Goal: Transaction & Acquisition: Obtain resource

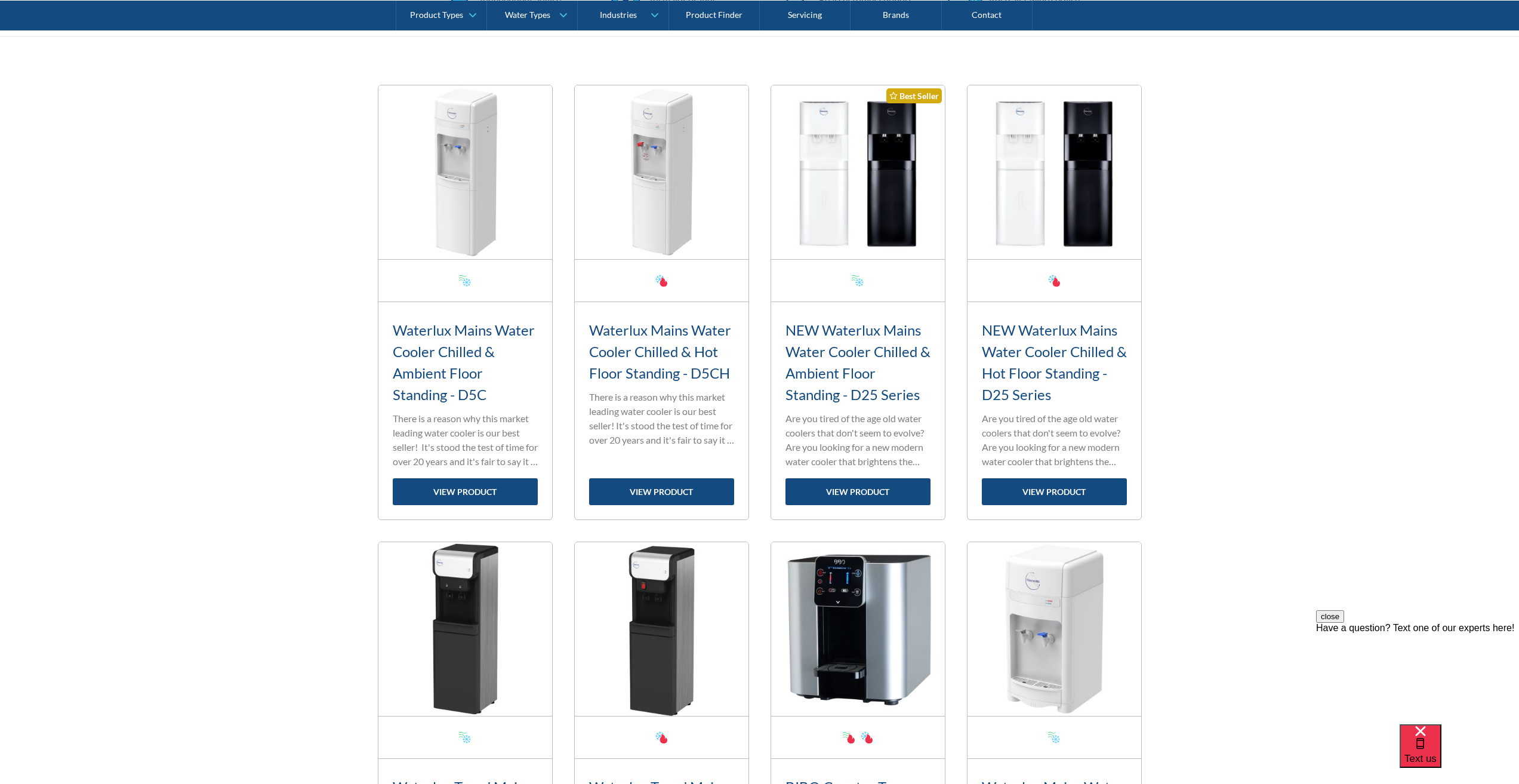
scroll to position [358, 0]
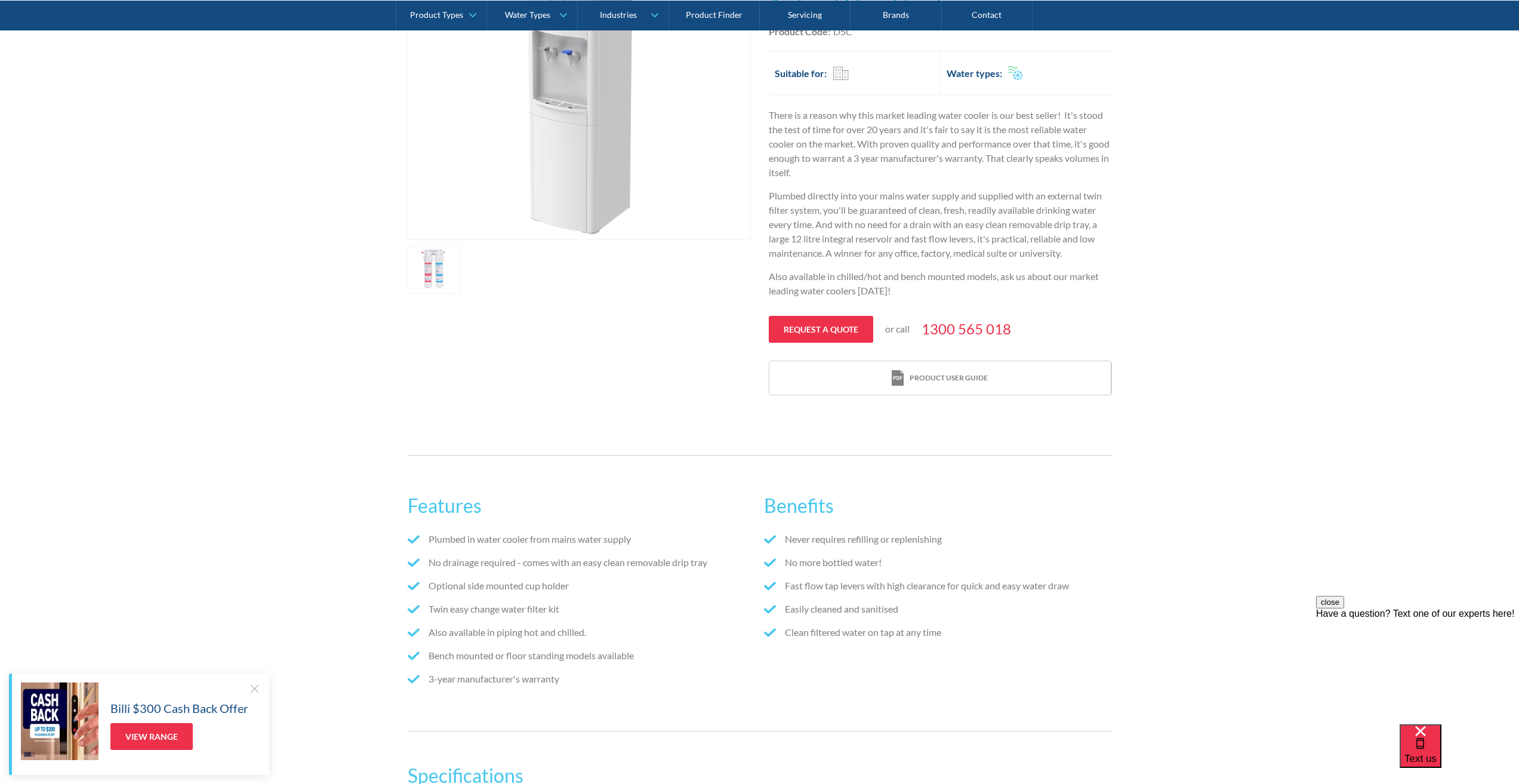
scroll to position [299, 0]
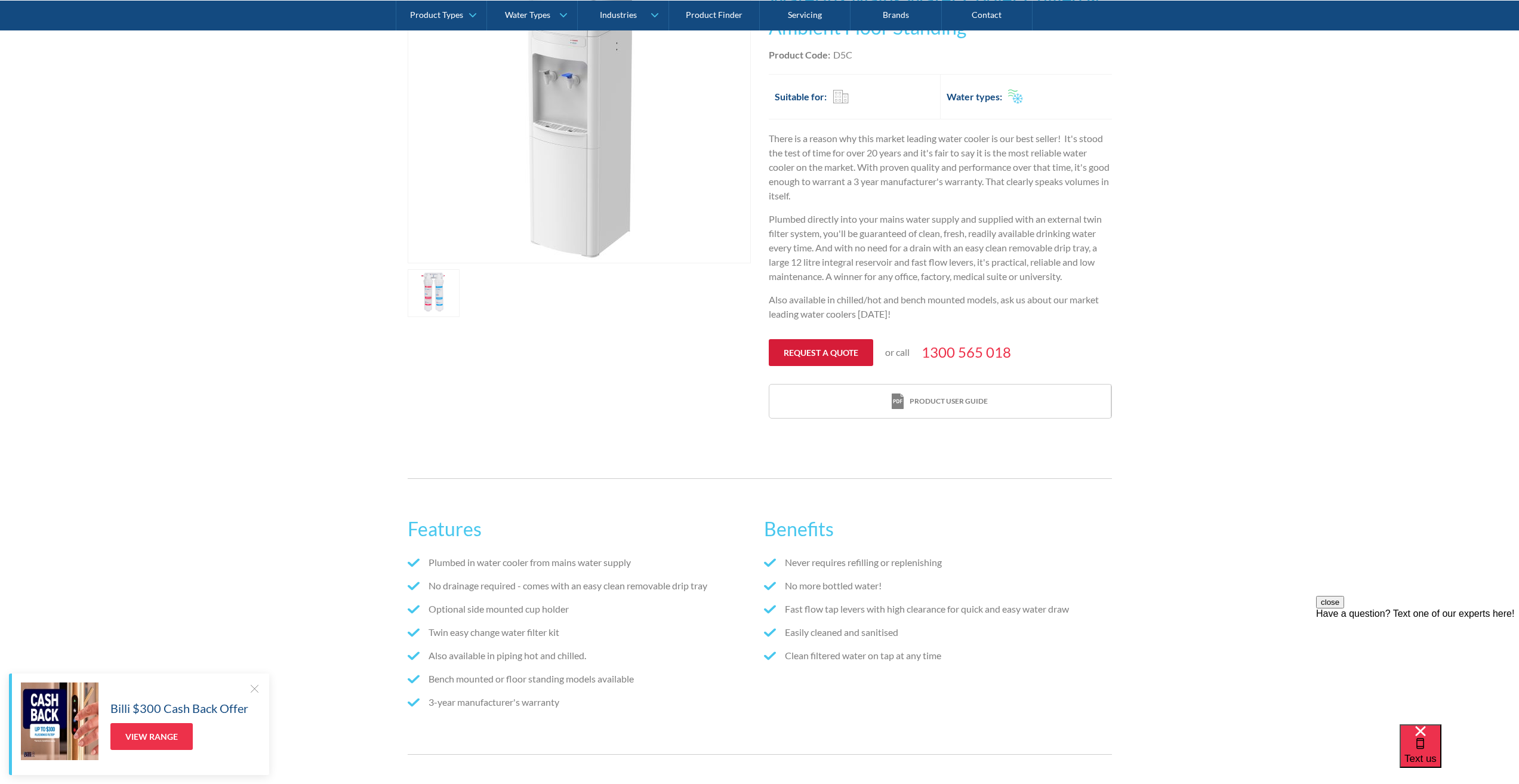
click at [835, 346] on link "Request a quote" at bounding box center [821, 352] width 105 height 27
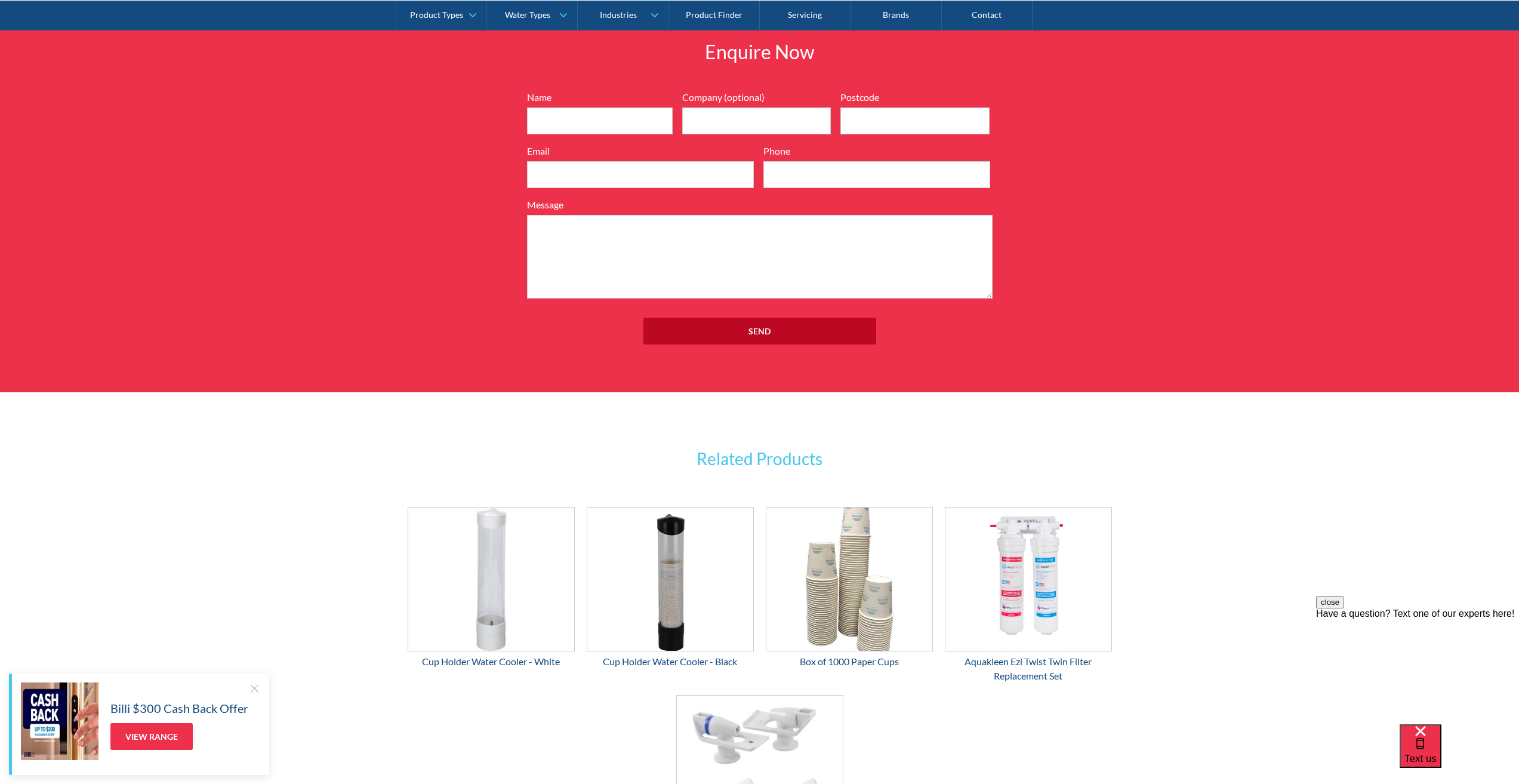
scroll to position [1378, 0]
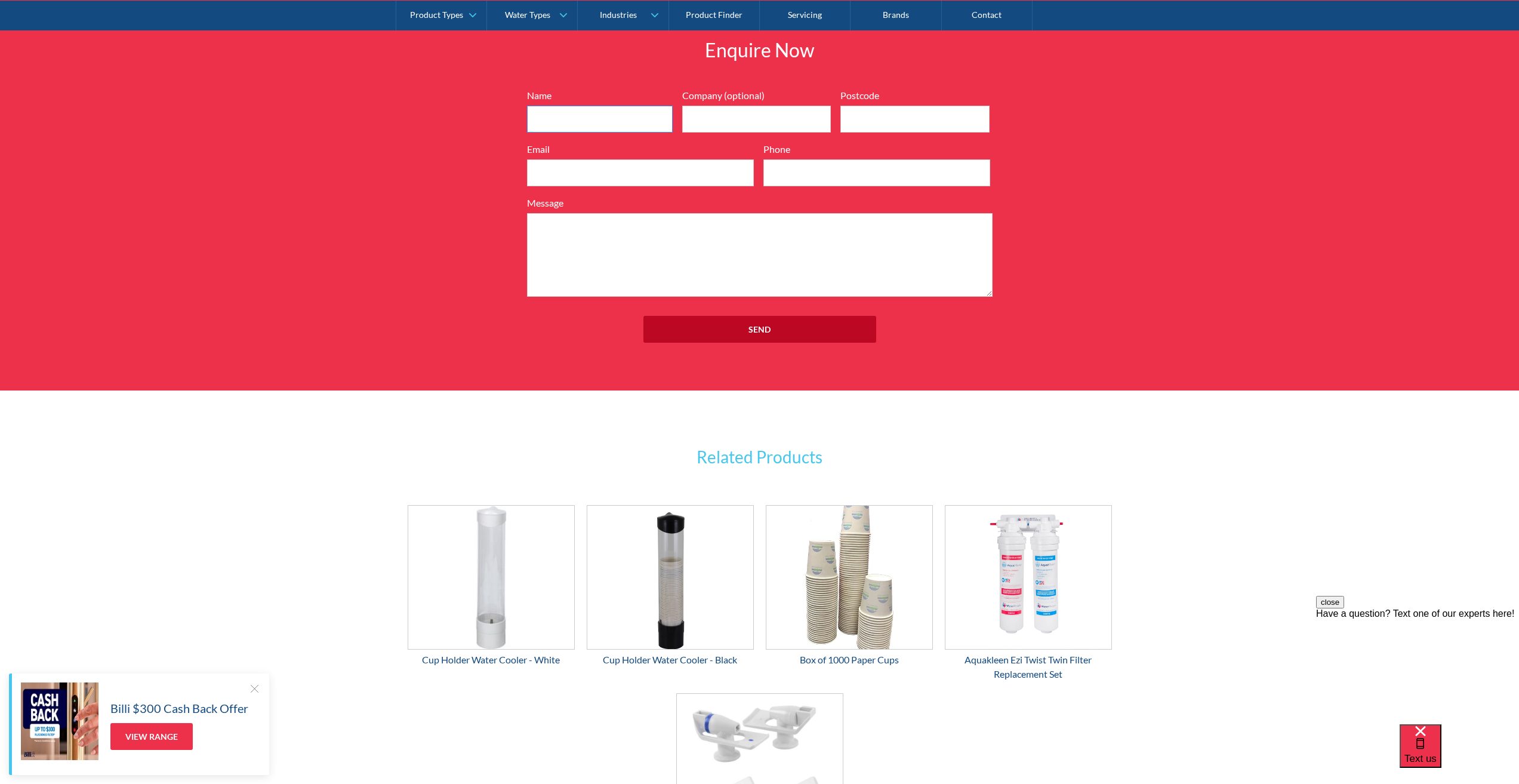
click at [563, 119] on input "Name" at bounding box center [600, 119] width 146 height 27
type input "Sanja Balon"
type input "Evapco Australia Pty Ltd"
type input "2765"
type input "sanja.balon@evapco.com.au"
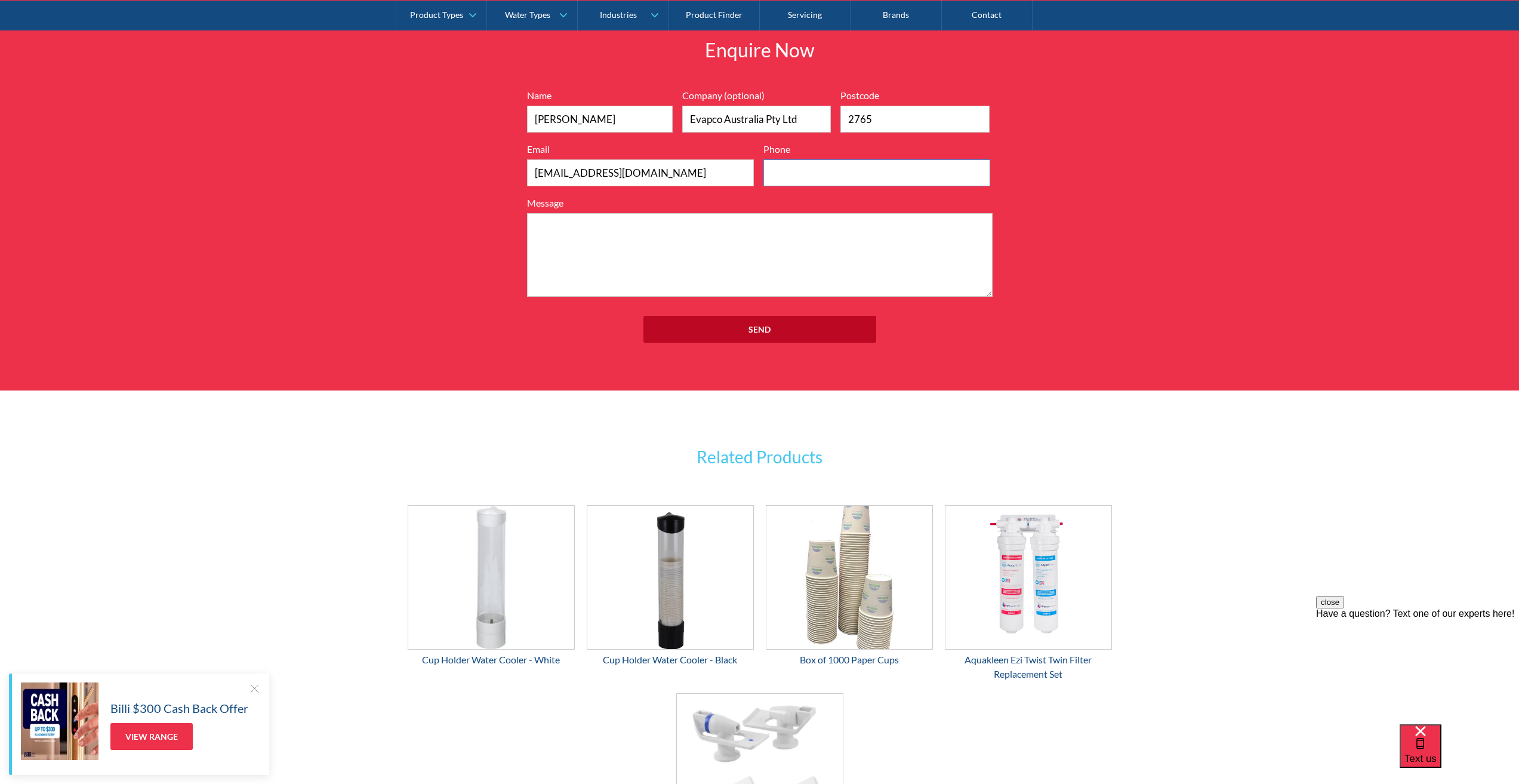
type input "0296273322"
click at [717, 322] on input "Send" at bounding box center [760, 329] width 233 height 27
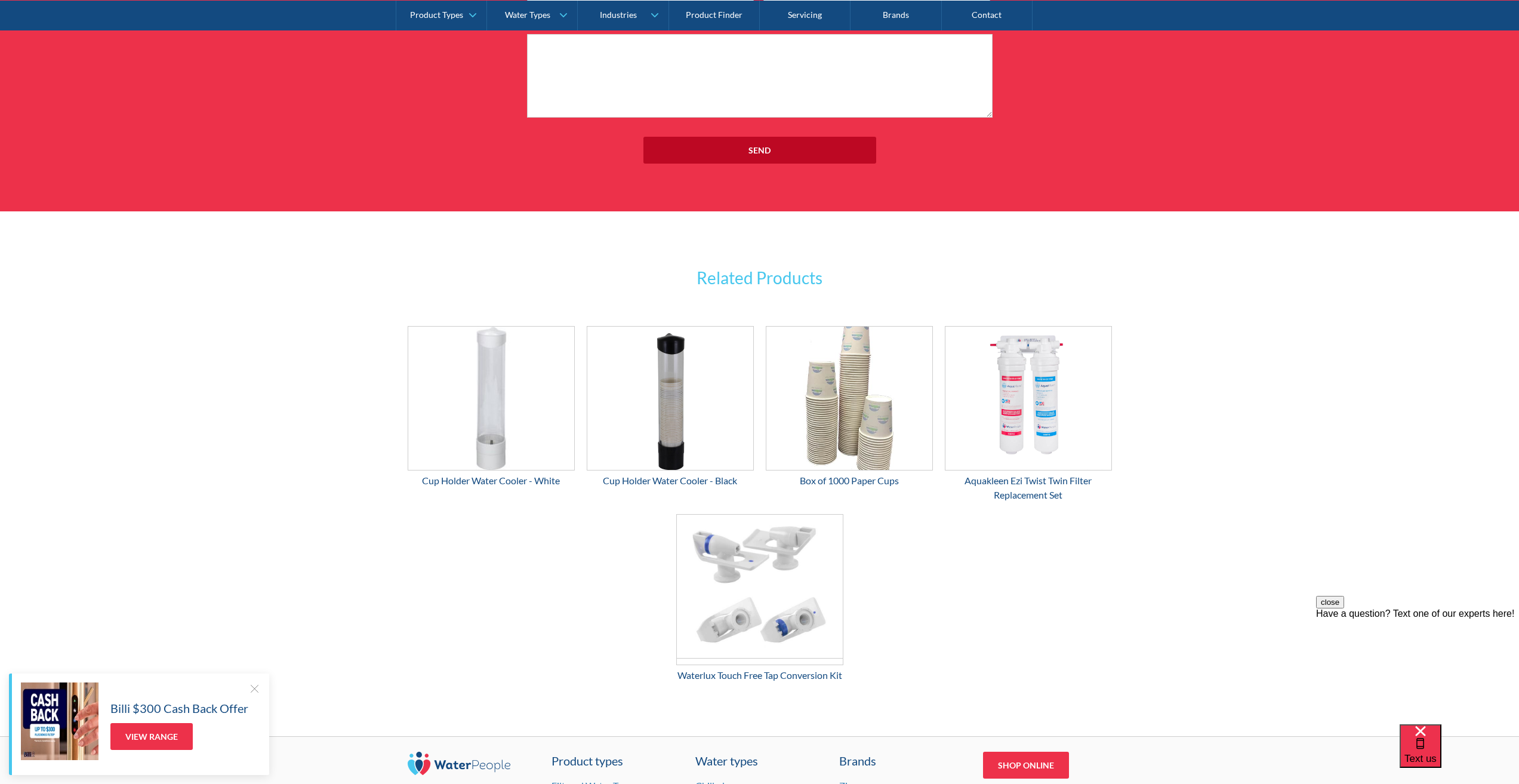
scroll to position [1258, 0]
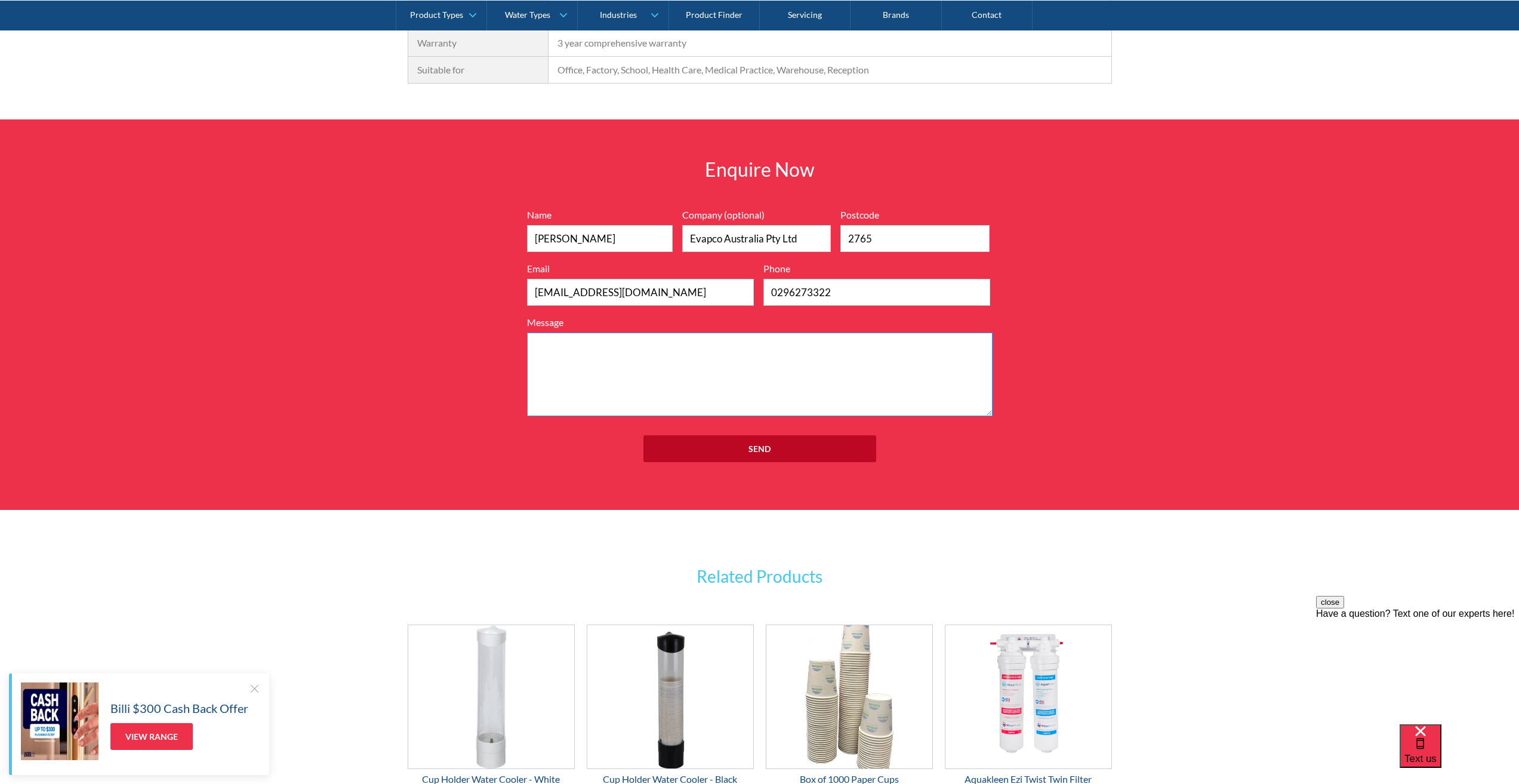
click at [646, 370] on textarea "Message" at bounding box center [760, 374] width 466 height 83
drag, startPoint x: 538, startPoint y: 372, endPoint x: 530, endPoint y: 372, distance: 8.0
click at [530, 372] on textarea "Hi can you please give" at bounding box center [760, 374] width 466 height 83
click at [619, 373] on textarea "Hi Can you please give" at bounding box center [760, 374] width 466 height 83
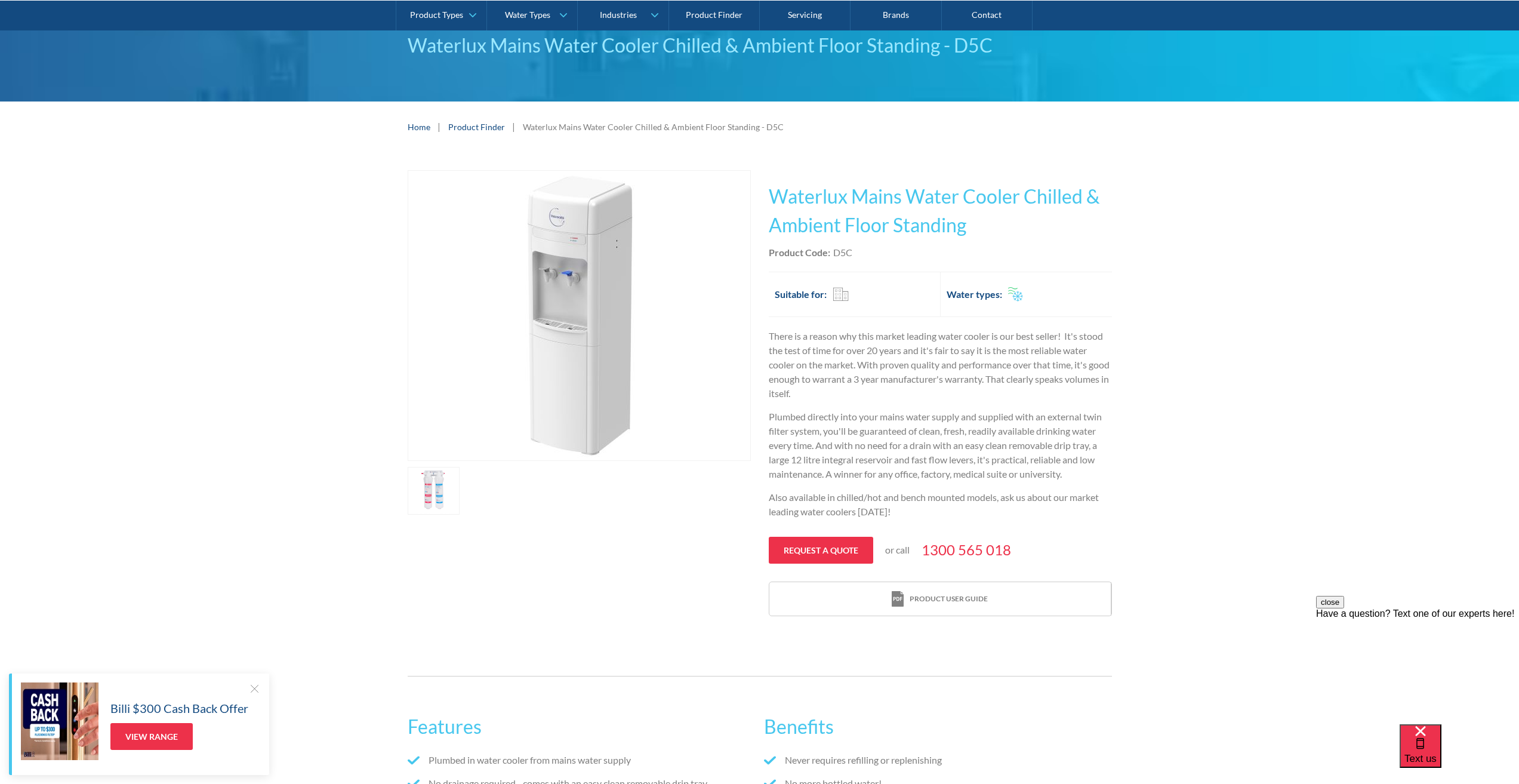
scroll to position [0, 0]
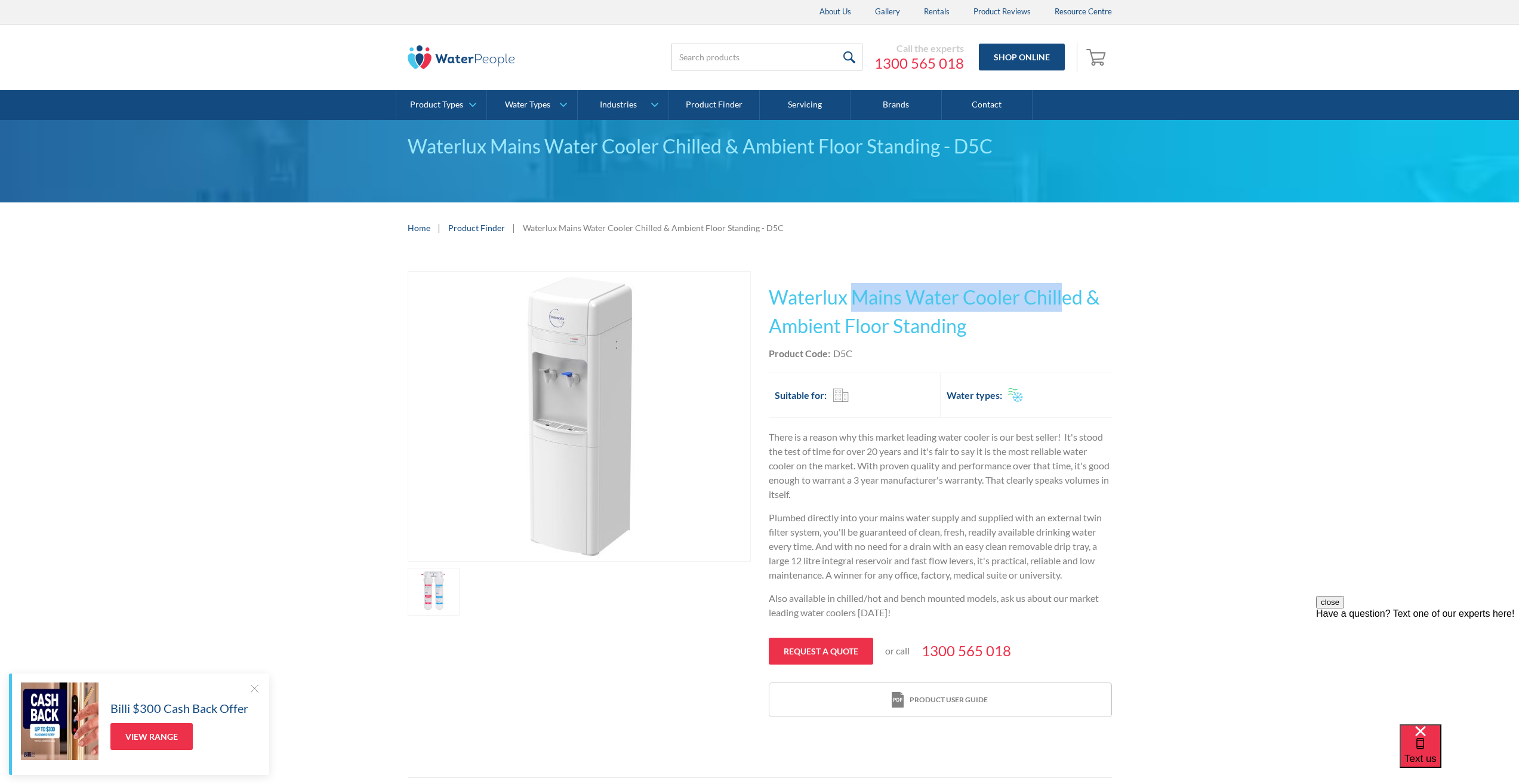
drag, startPoint x: 857, startPoint y: 290, endPoint x: 1065, endPoint y: 297, distance: 208.1
click at [1065, 297] on h1 "Waterlux Mains Water Cooler Chilled & Ambient Floor Standing" at bounding box center [940, 312] width 343 height 57
copy h1 "Mains Water Cooler Chill"
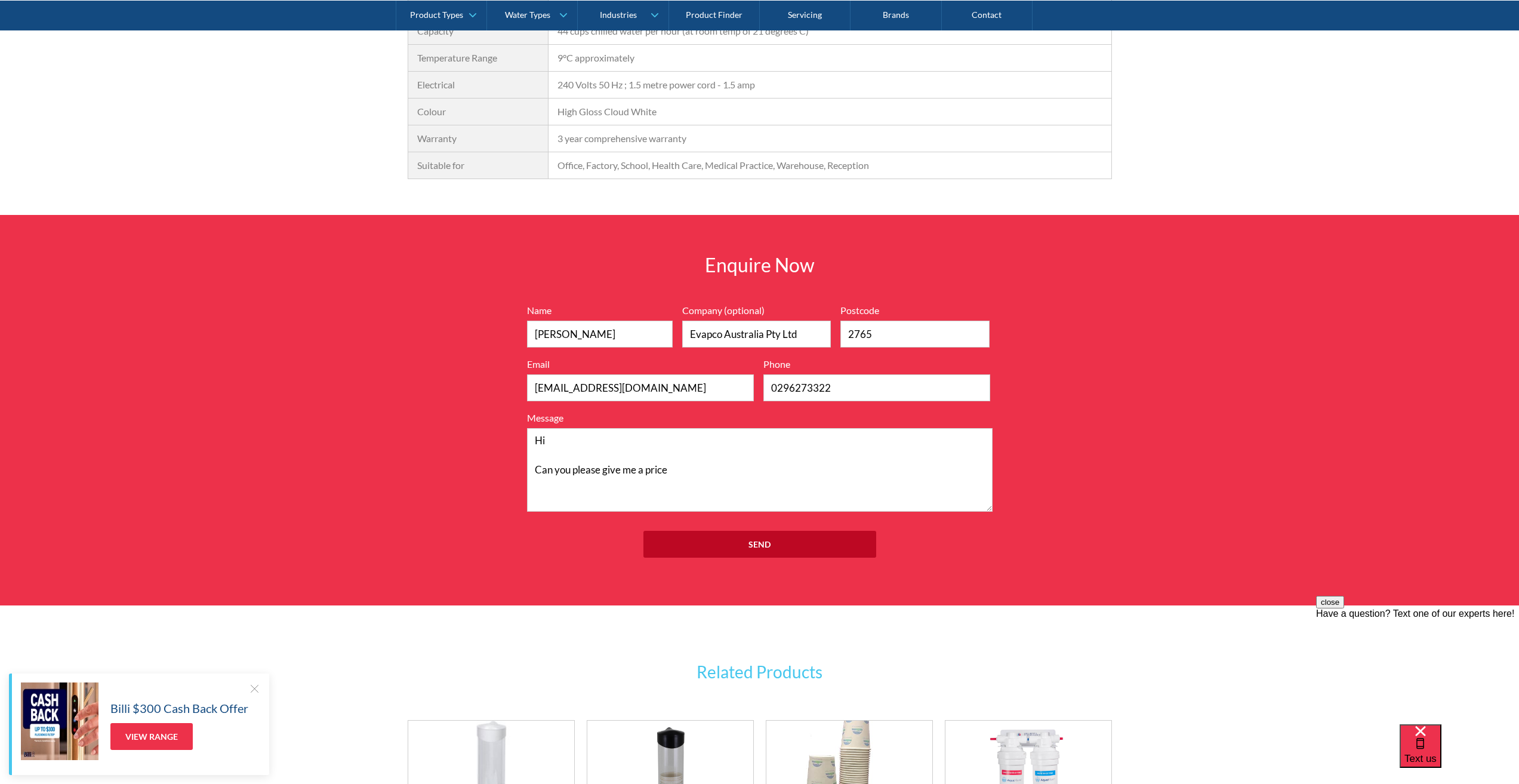
scroll to position [1313, 0]
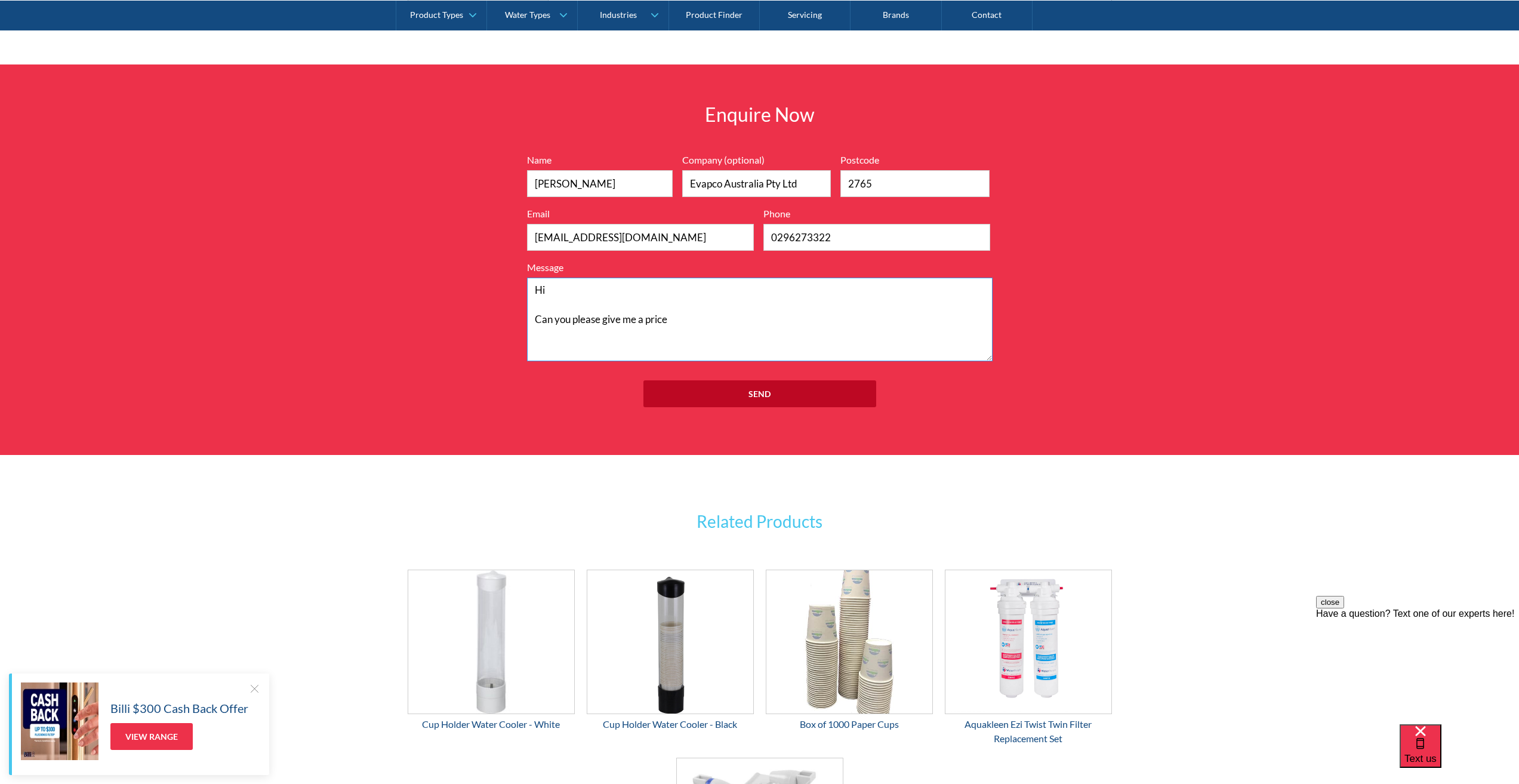
click at [687, 320] on textarea "Hi Can you please give me a price" at bounding box center [760, 319] width 466 height 83
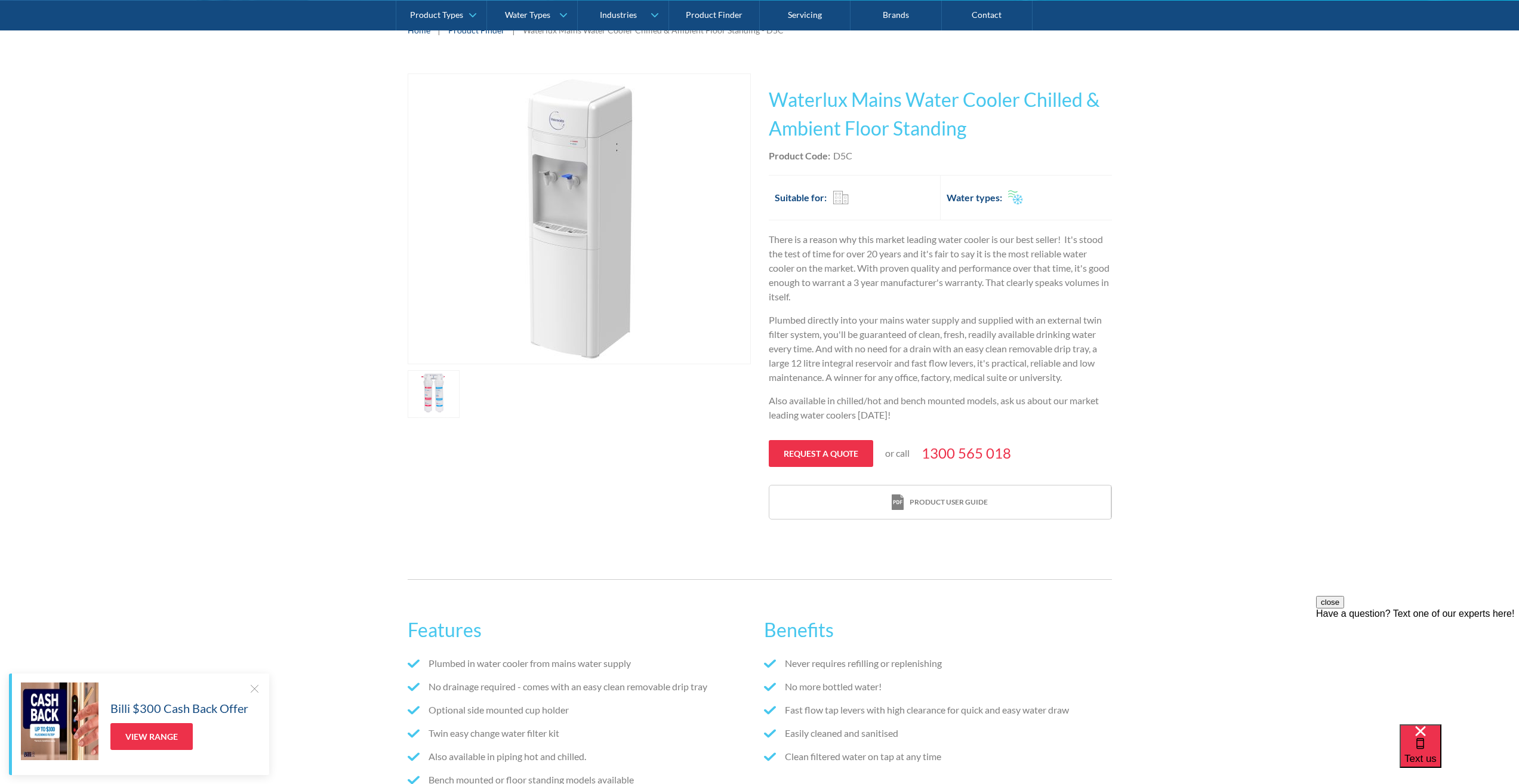
scroll to position [179, 0]
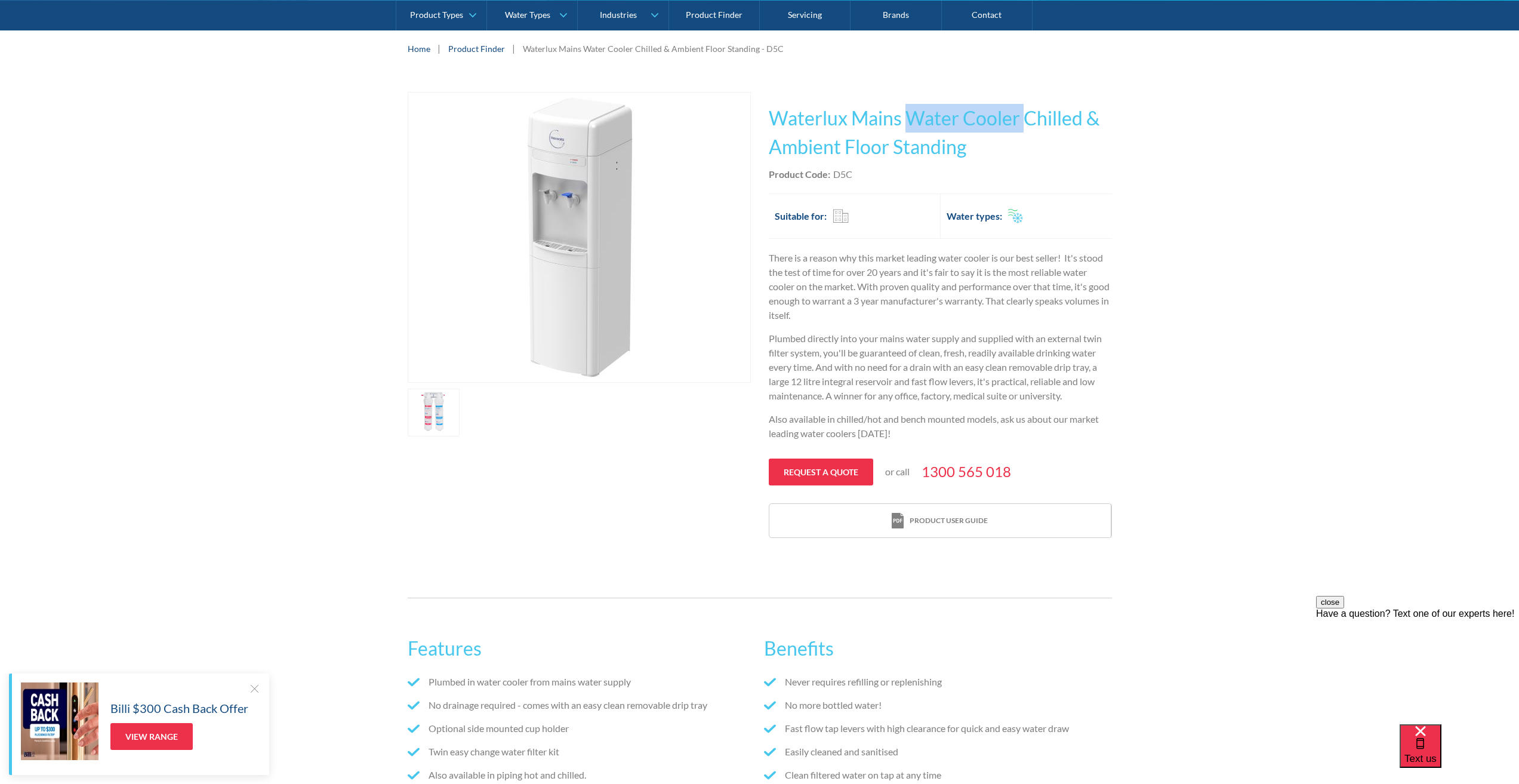
drag, startPoint x: 913, startPoint y: 115, endPoint x: 1023, endPoint y: 116, distance: 110.0
click at [1023, 116] on h1 "Waterlux Mains Water Cooler Chilled & Ambient Floor Standing" at bounding box center [940, 132] width 343 height 57
drag, startPoint x: 854, startPoint y: 116, endPoint x: 1020, endPoint y: 115, distance: 166.0
click at [1020, 115] on h1 "Waterlux Mains Water Cooler Chilled & Ambient Floor Standing" at bounding box center [940, 132] width 343 height 57
copy h1 "Mains Water Cooler"
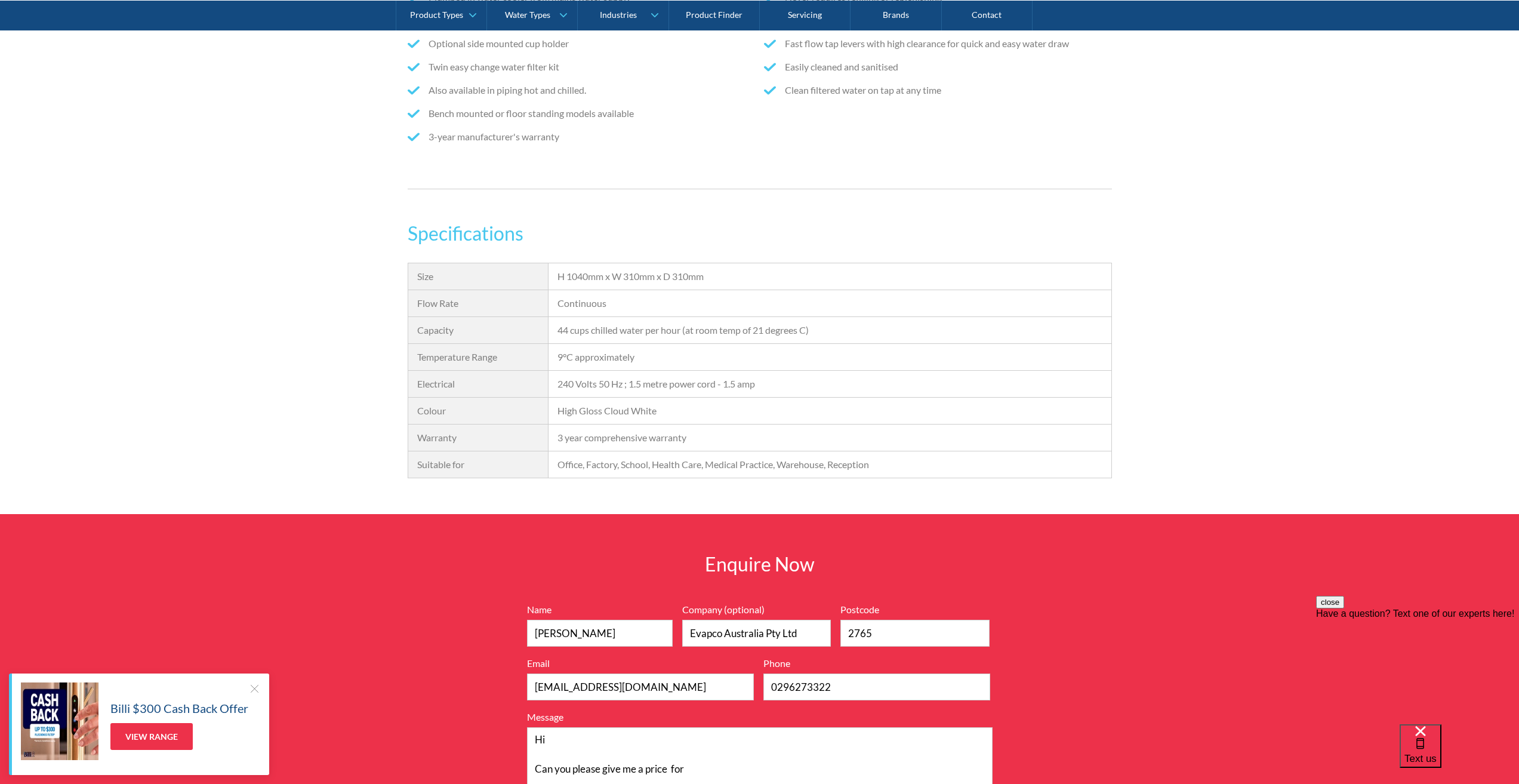
scroll to position [1194, 0]
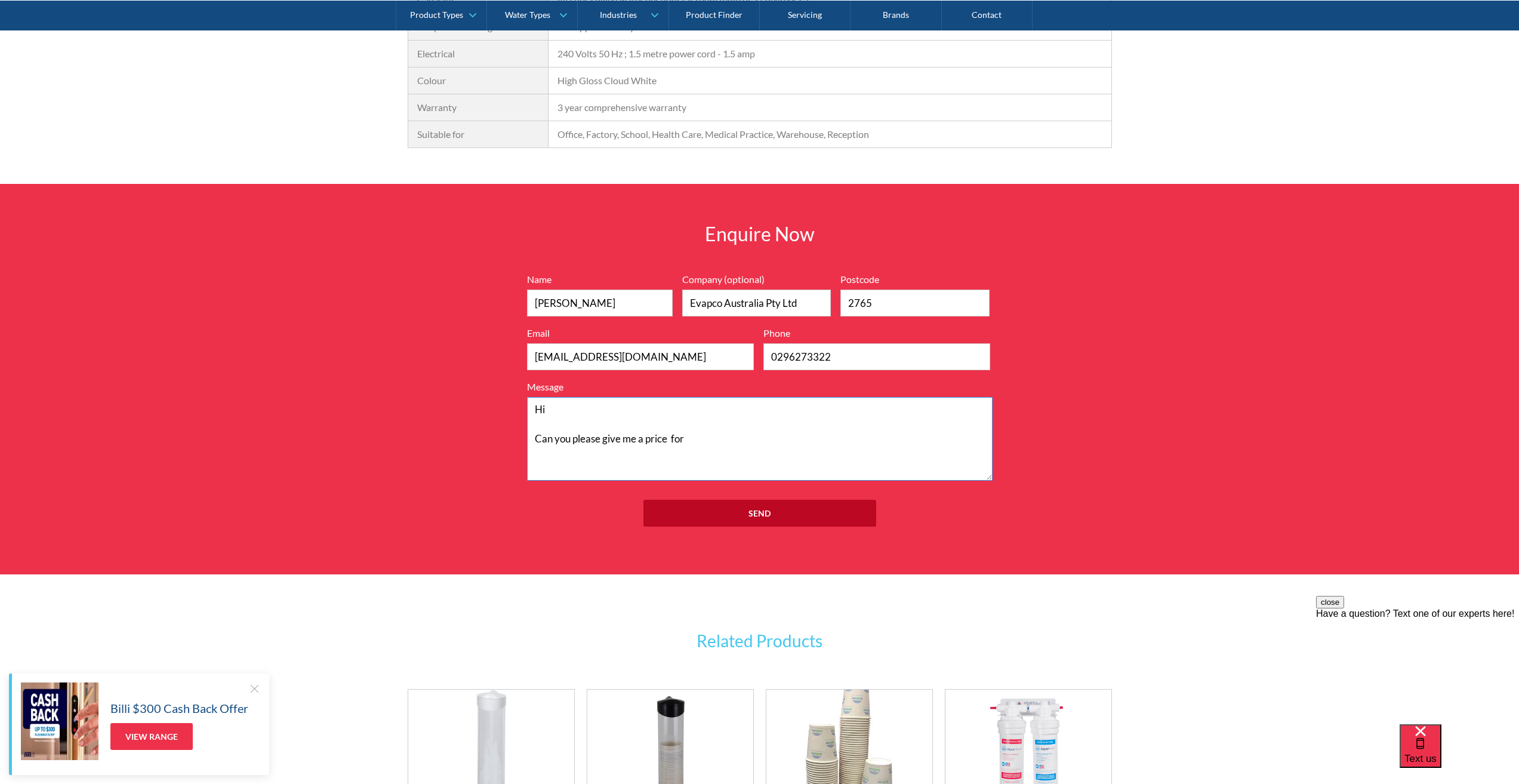
click at [710, 443] on textarea "Hi Can you please give me a price for" at bounding box center [760, 438] width 466 height 83
paste textarea "Mains Water Cooler"
type textarea "Hi Can you please give me a price for a freestanding Mains Water Cooler? Thank …"
click at [799, 513] on input "Send" at bounding box center [760, 513] width 233 height 27
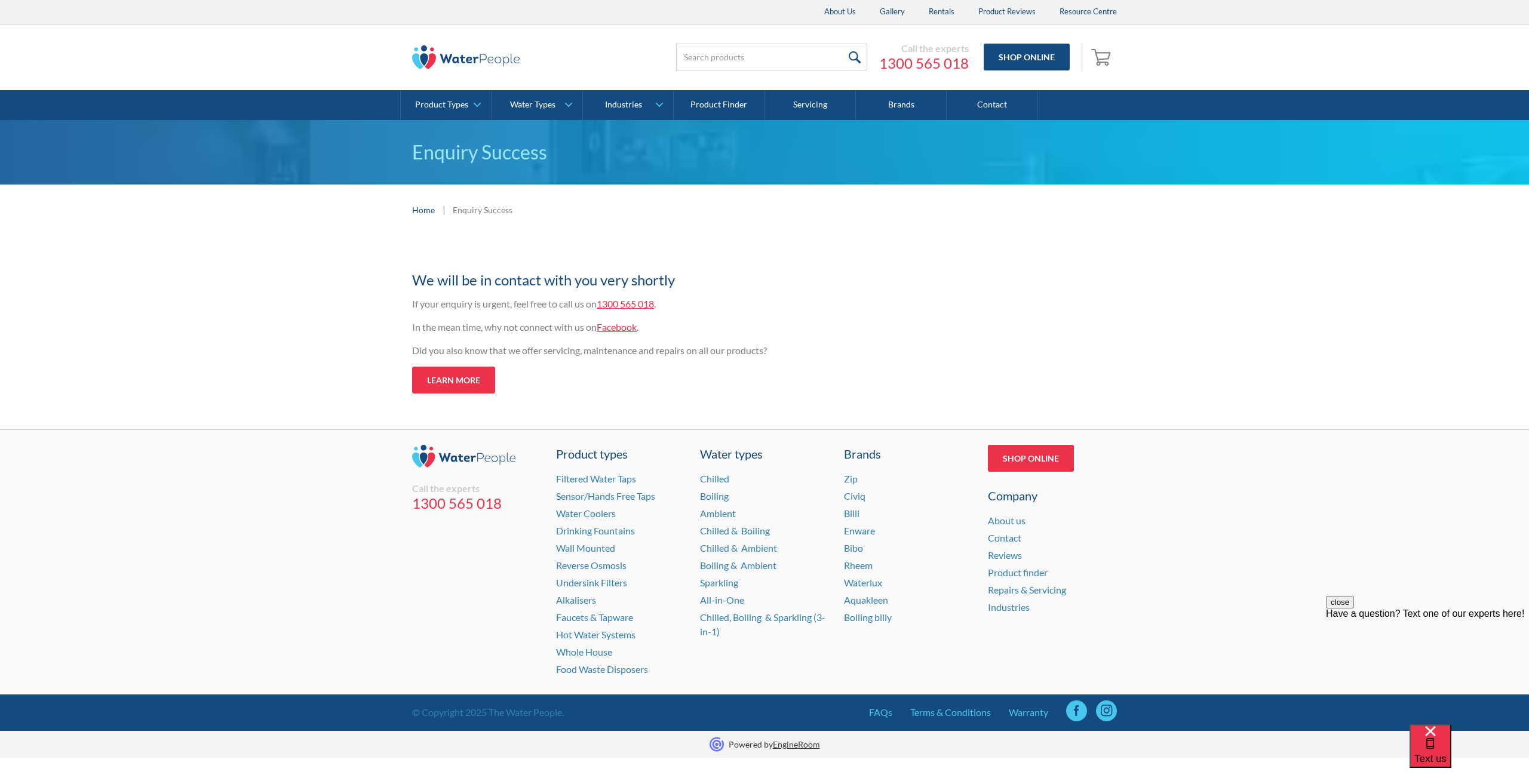
click at [622, 331] on link "Facebook" at bounding box center [617, 326] width 40 height 11
